Goal: Transaction & Acquisition: Purchase product/service

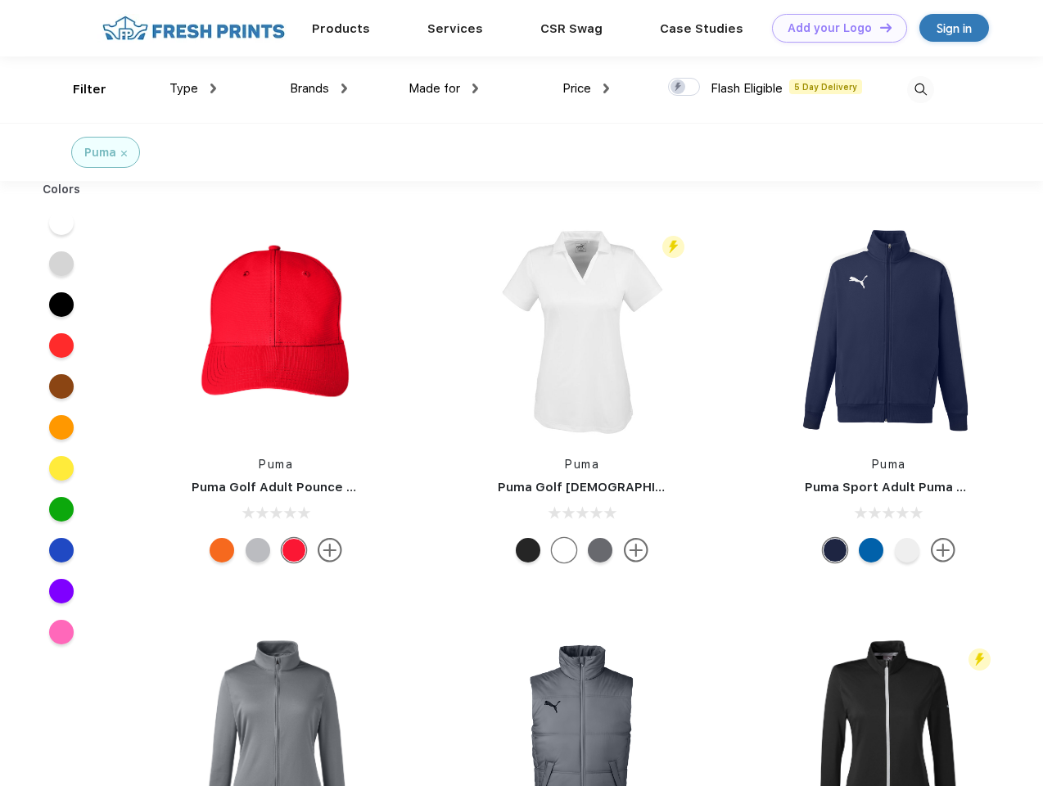
scroll to position [1, 0]
click at [834, 28] on link "Add your Logo Design Tool" at bounding box center [839, 28] width 135 height 29
click at [0, 0] on div "Design Tool" at bounding box center [0, 0] width 0 height 0
click at [879, 27] on link "Add your Logo Design Tool" at bounding box center [839, 28] width 135 height 29
click at [79, 89] on div "Filter" at bounding box center [90, 89] width 34 height 19
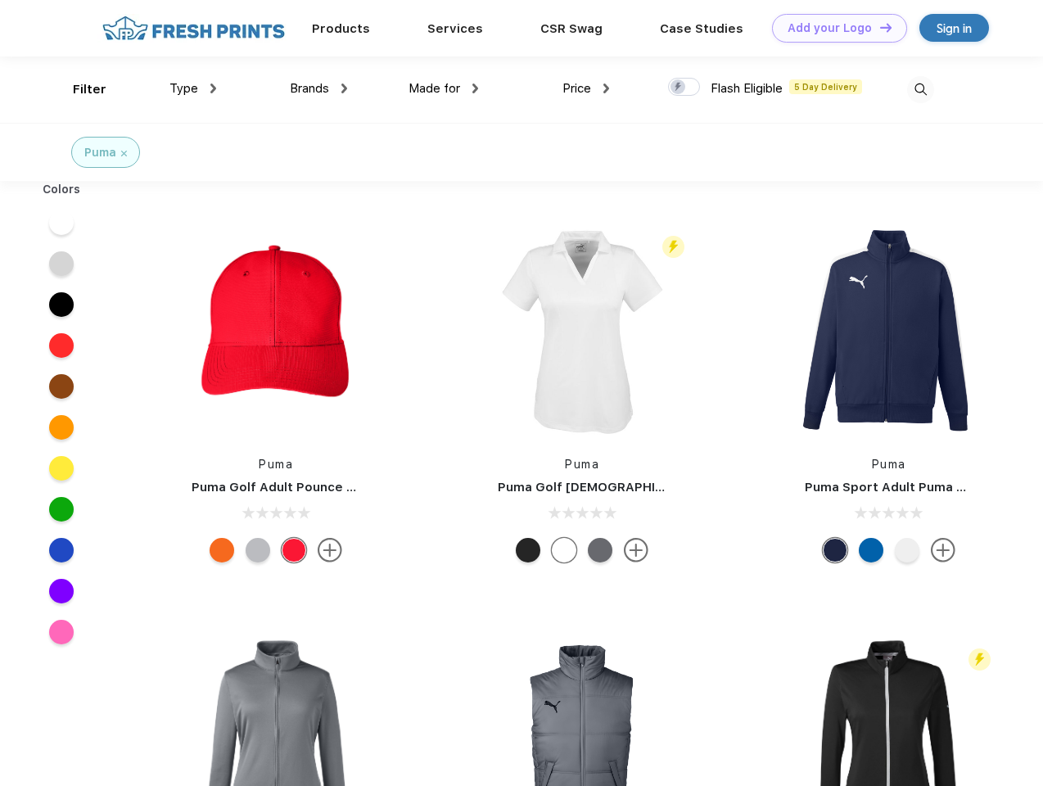
click at [193, 88] on span "Type" at bounding box center [183, 88] width 29 height 15
click at [319, 88] on span "Brands" at bounding box center [309, 88] width 39 height 15
click at [444, 88] on span "Made for" at bounding box center [435, 88] width 52 height 15
click at [586, 88] on span "Price" at bounding box center [577, 88] width 29 height 15
click at [685, 88] on div at bounding box center [684, 87] width 32 height 18
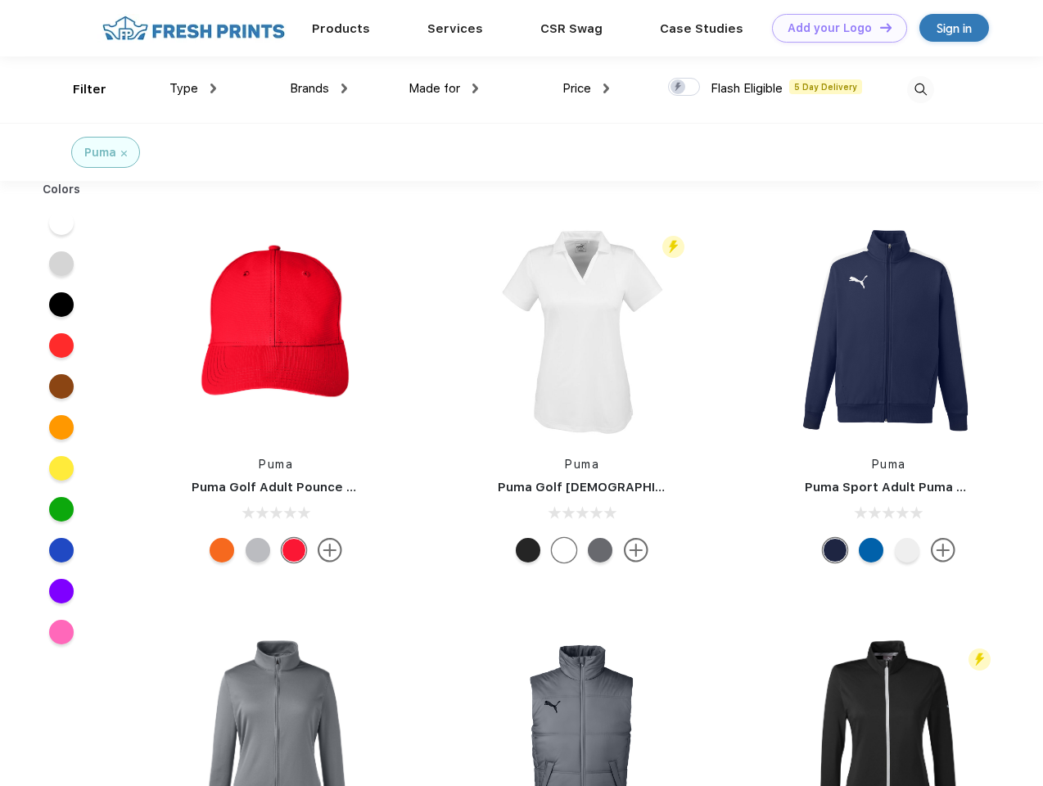
click at [679, 88] on input "checkbox" at bounding box center [673, 82] width 11 height 11
click at [920, 89] on img at bounding box center [920, 89] width 27 height 27
